Goal: Task Accomplishment & Management: Manage account settings

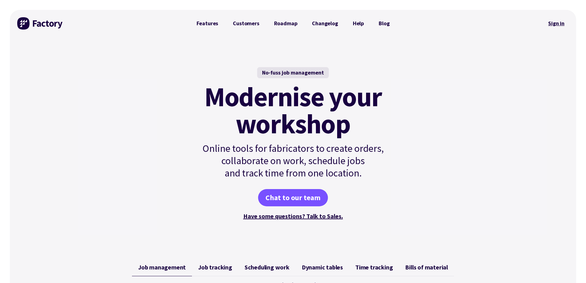
click at [551, 22] on link "Sign in" at bounding box center [556, 23] width 25 height 14
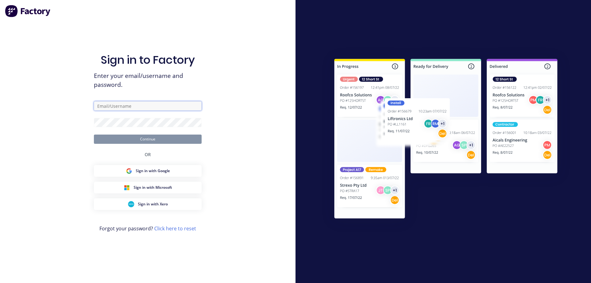
type input "davidandyasmin@xtra.co.nz"
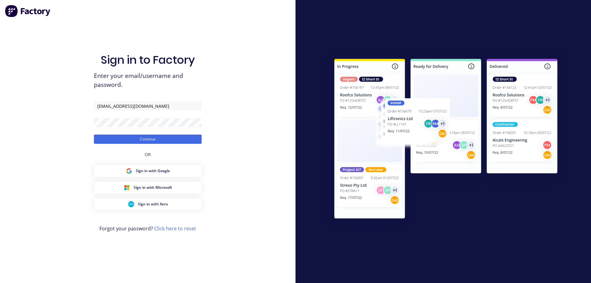
click at [262, 158] on div "Sign in to Factory Enter your email/username and password. davidandyasmin@xtra.…" at bounding box center [147, 141] width 295 height 283
click at [146, 139] on button "Continue" at bounding box center [148, 138] width 108 height 9
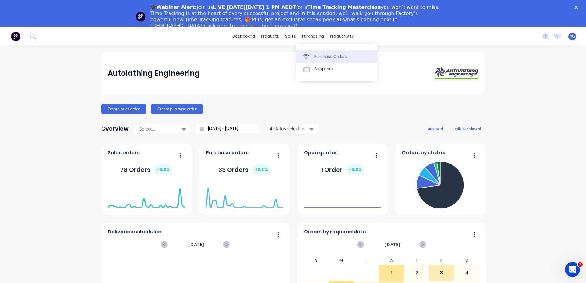
click at [318, 58] on div "Purchase Orders" at bounding box center [330, 57] width 33 height 6
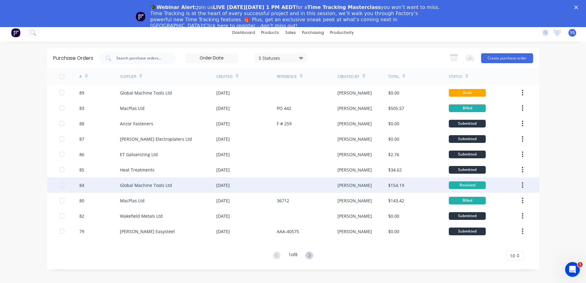
scroll to position [27, 0]
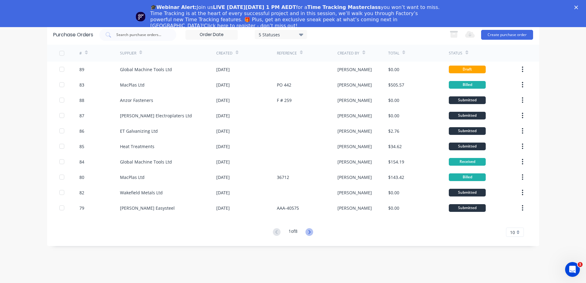
click at [310, 230] on icon at bounding box center [309, 232] width 2 height 4
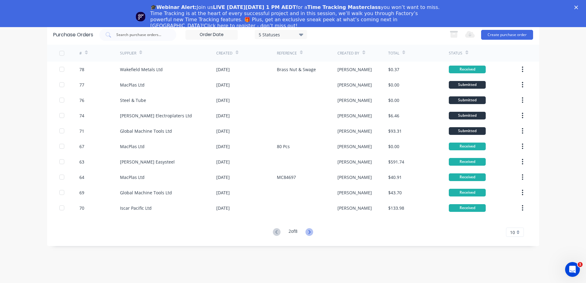
click at [309, 231] on icon at bounding box center [309, 232] width 8 height 8
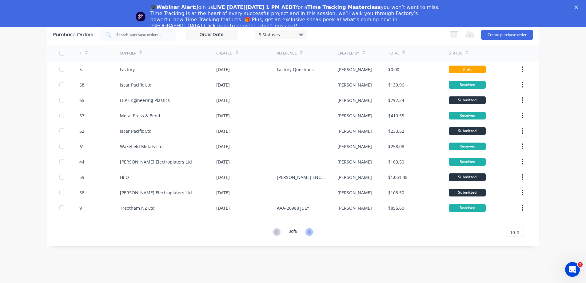
click at [309, 232] on icon at bounding box center [309, 232] width 8 height 8
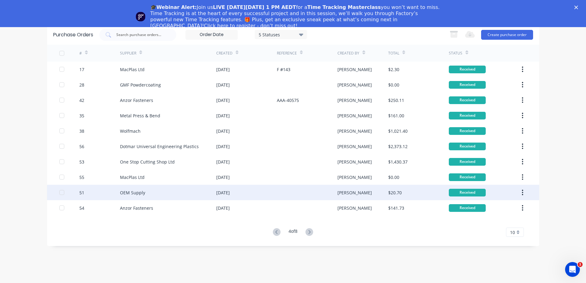
click at [135, 192] on div "OEM Supply" at bounding box center [132, 192] width 25 height 6
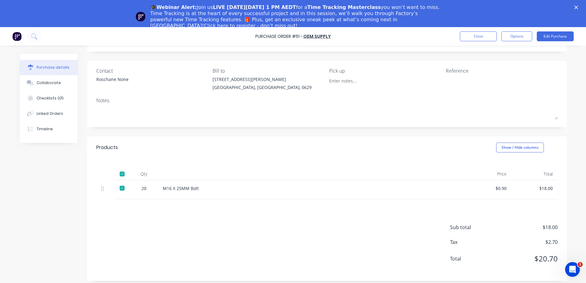
scroll to position [11, 0]
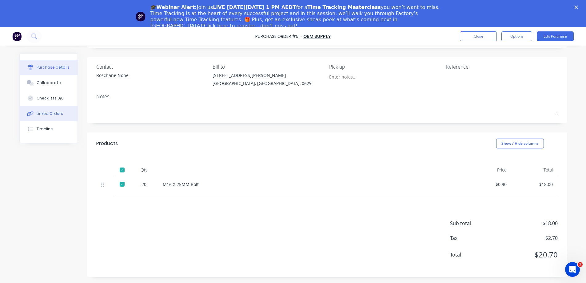
click at [47, 113] on div "Linked Orders" at bounding box center [50, 114] width 26 height 6
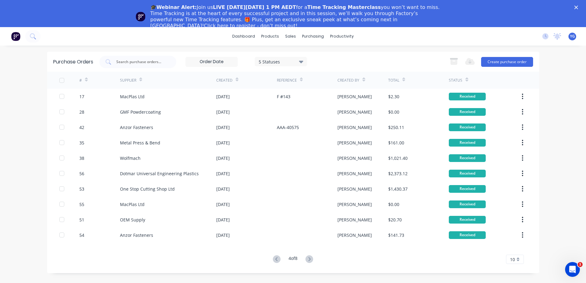
click at [578, 7] on polygon "Close" at bounding box center [576, 8] width 4 height 4
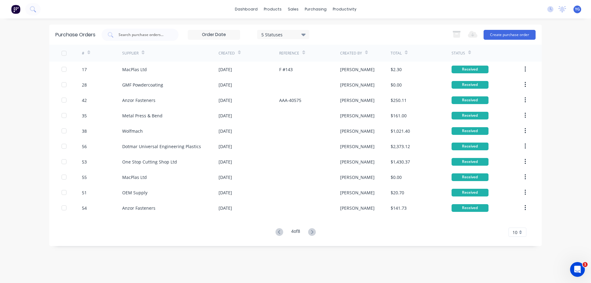
click at [577, 10] on span "YG" at bounding box center [577, 9] width 5 height 6
click at [524, 77] on div "Sign out" at bounding box center [524, 77] width 17 height 6
